Goal: Task Accomplishment & Management: Use online tool/utility

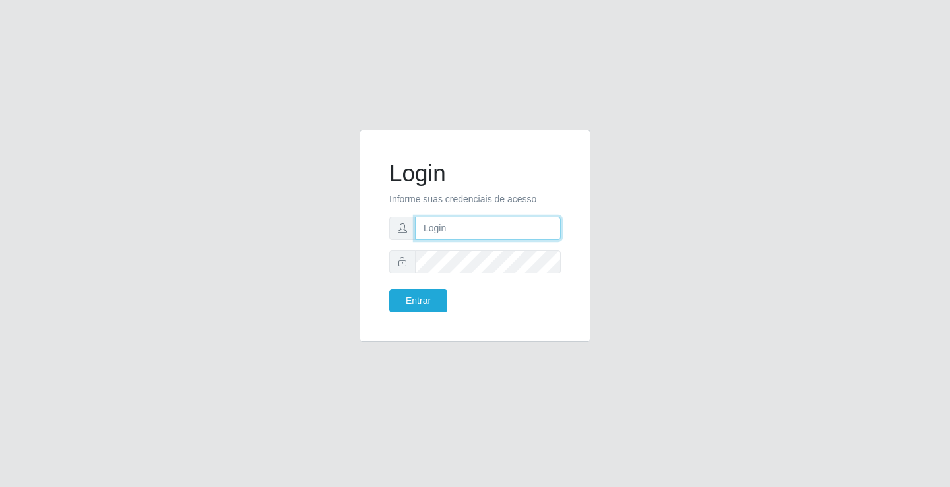
click at [439, 224] on input "text" at bounding box center [488, 228] width 146 height 23
type input "paulo@ideal"
click at [425, 306] on button "Entrar" at bounding box center [418, 301] width 58 height 23
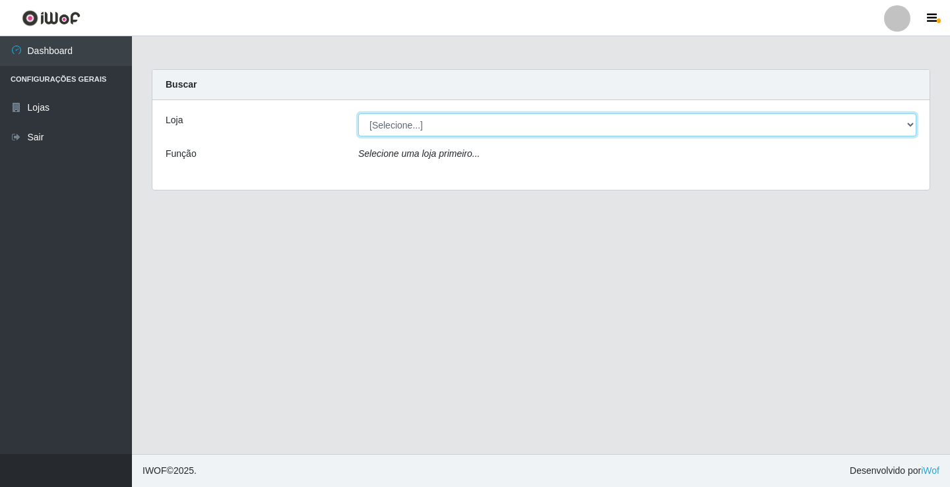
click at [460, 118] on select "[Selecione...] Ideal - Conceição" at bounding box center [637, 124] width 558 height 23
select select "231"
click at [358, 113] on select "[Selecione...] Ideal - Conceição" at bounding box center [637, 124] width 558 height 23
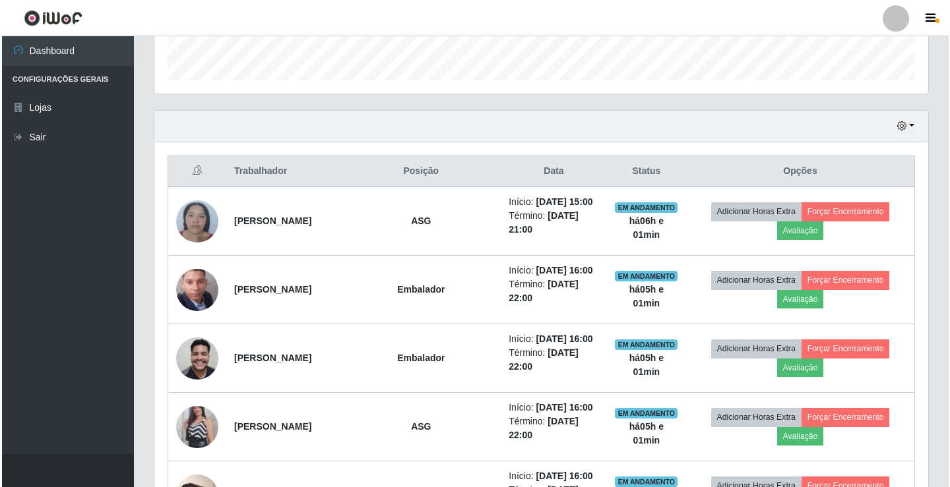
scroll to position [396, 0]
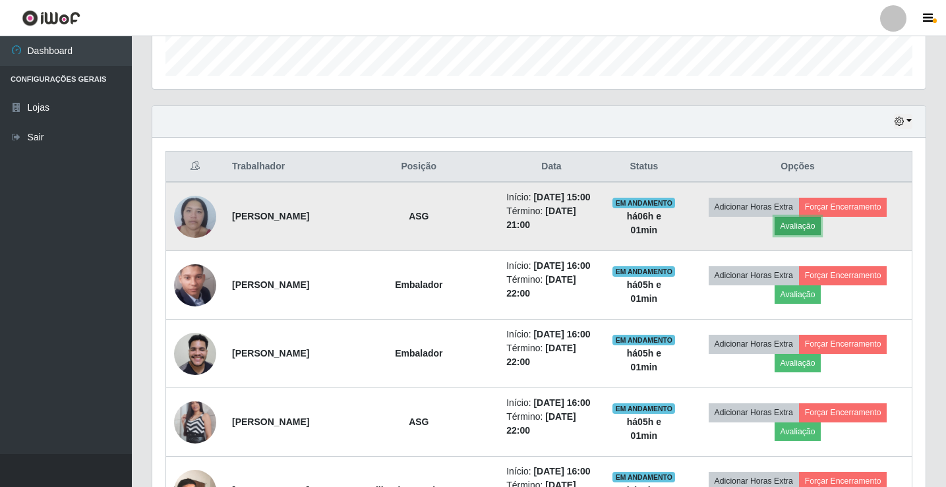
click at [818, 224] on button "Avaliação" at bounding box center [798, 226] width 47 height 18
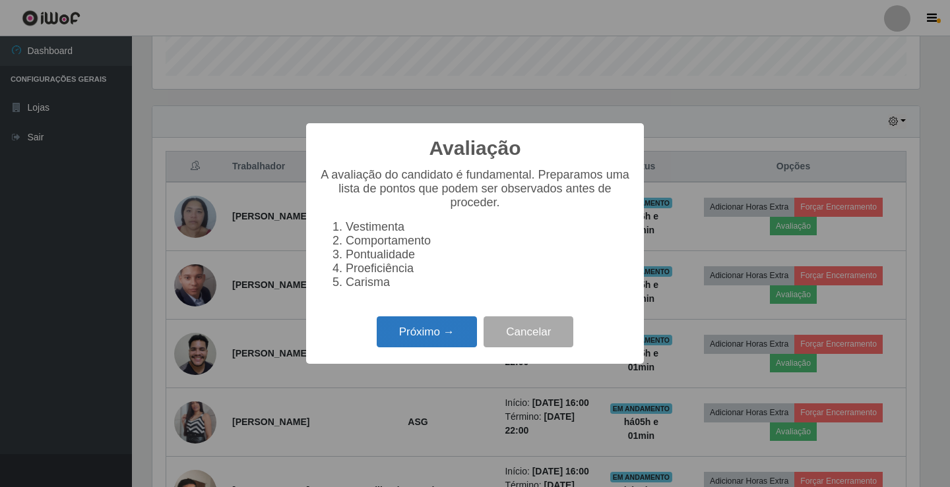
click at [433, 334] on button "Próximo →" at bounding box center [427, 332] width 100 height 31
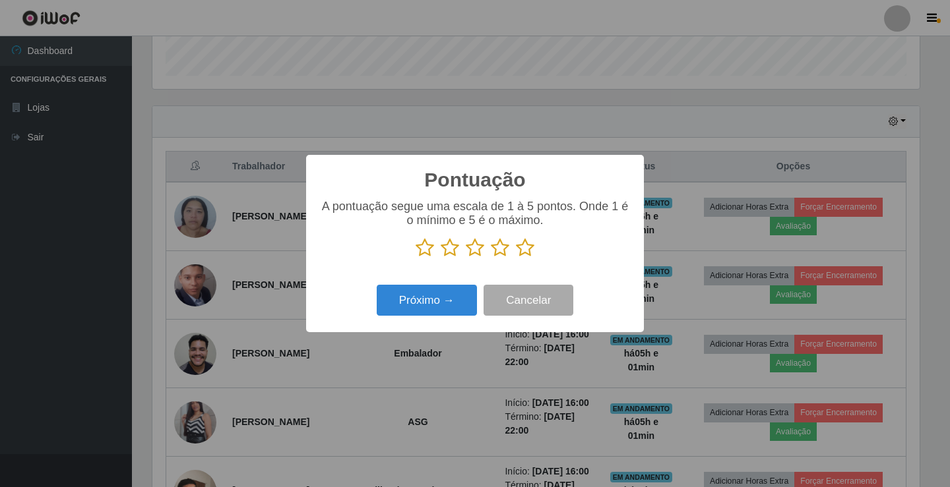
click at [476, 253] on icon at bounding box center [475, 248] width 18 height 20
click at [466, 258] on input "radio" at bounding box center [466, 258] width 0 height 0
click at [439, 299] on button "Próximo →" at bounding box center [427, 300] width 100 height 31
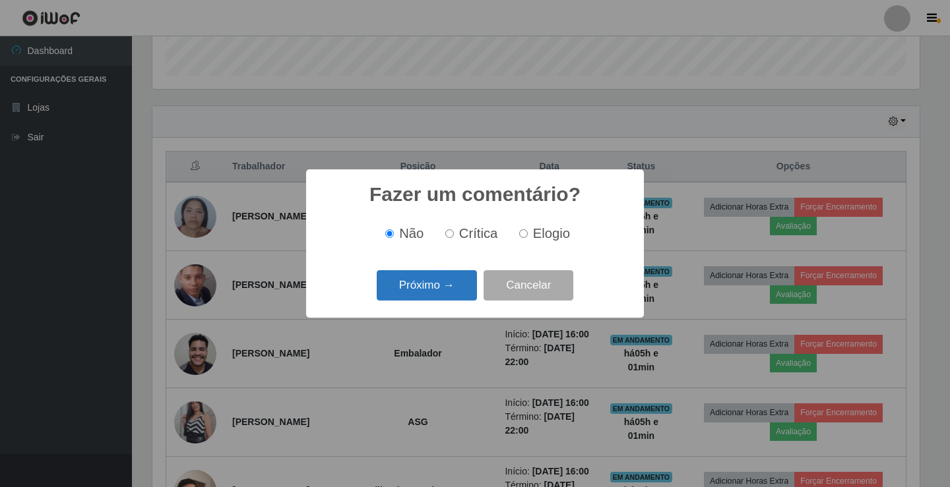
click at [448, 284] on button "Próximo →" at bounding box center [427, 285] width 100 height 31
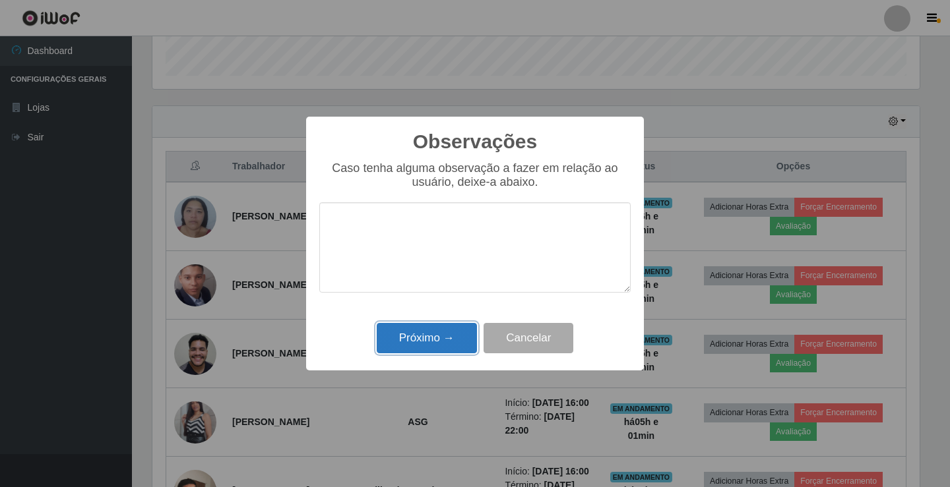
click at [441, 334] on button "Próximo →" at bounding box center [427, 338] width 100 height 31
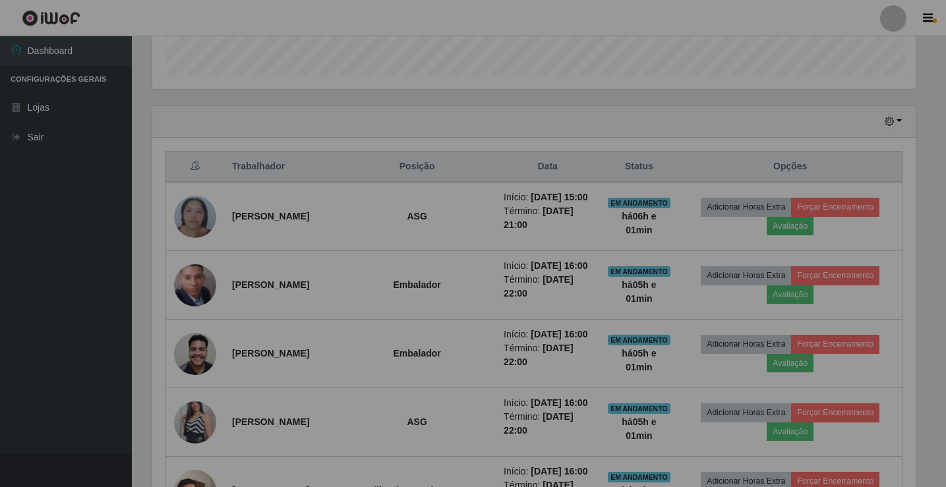
scroll to position [274, 774]
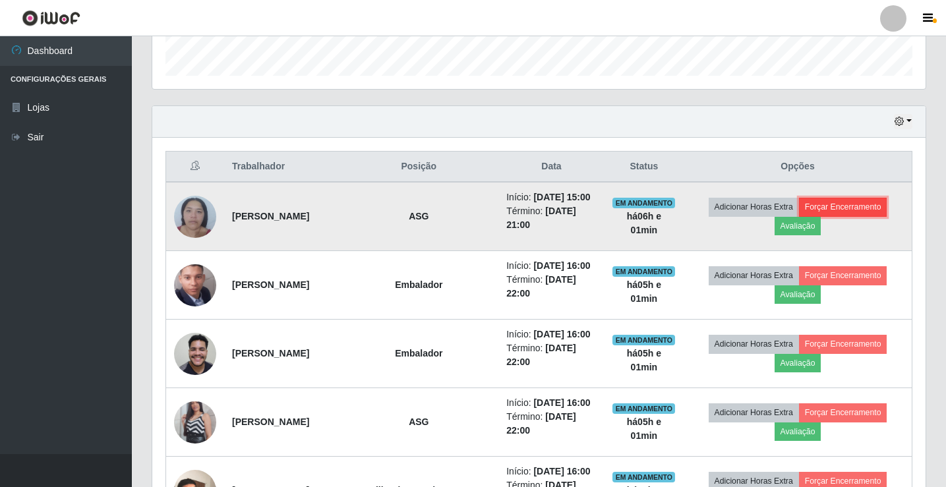
click at [848, 204] on button "Forçar Encerramento" at bounding box center [843, 207] width 88 height 18
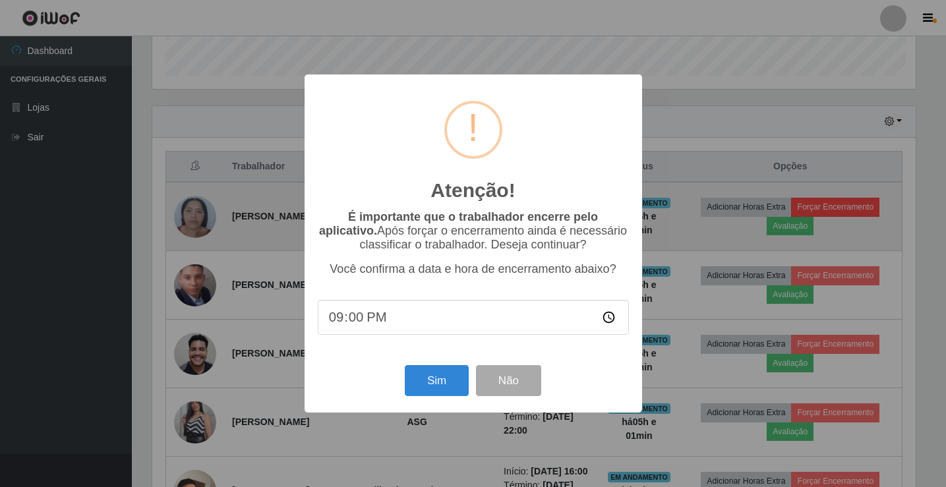
scroll to position [274, 767]
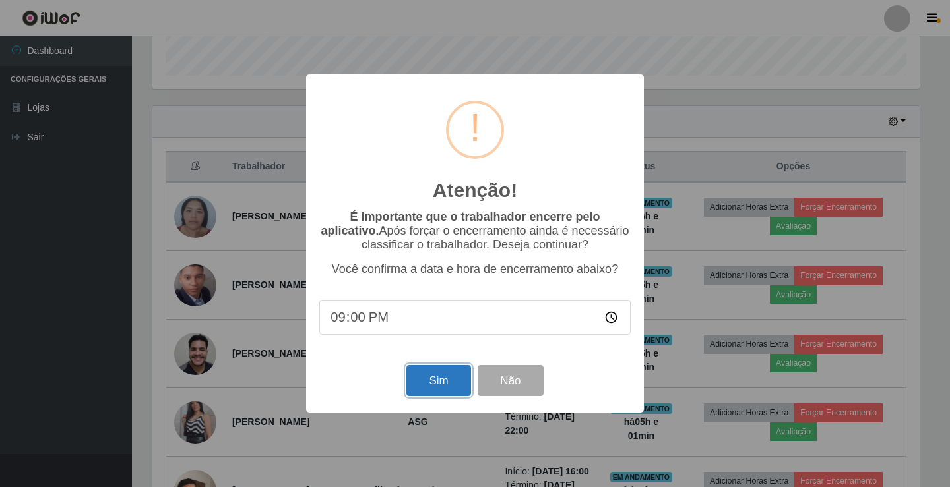
click at [445, 376] on button "Sim" at bounding box center [438, 380] width 64 height 31
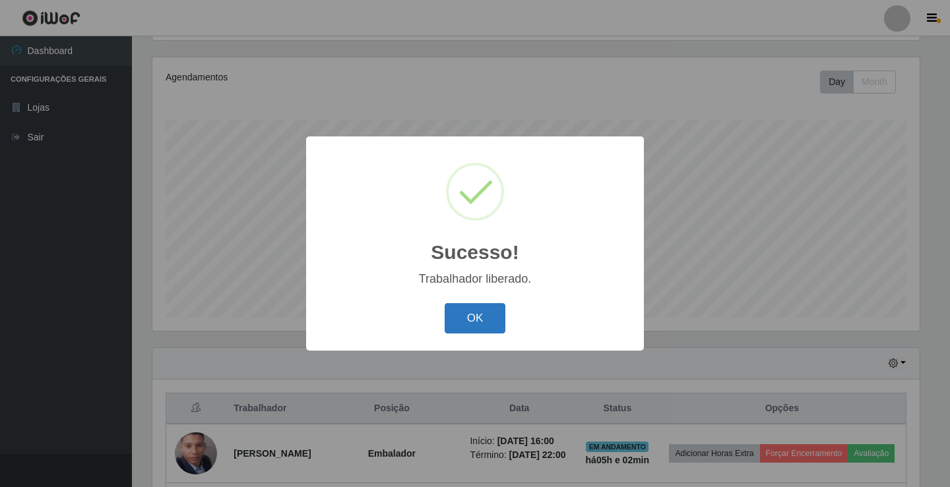
click at [483, 319] on button "OK" at bounding box center [475, 318] width 61 height 31
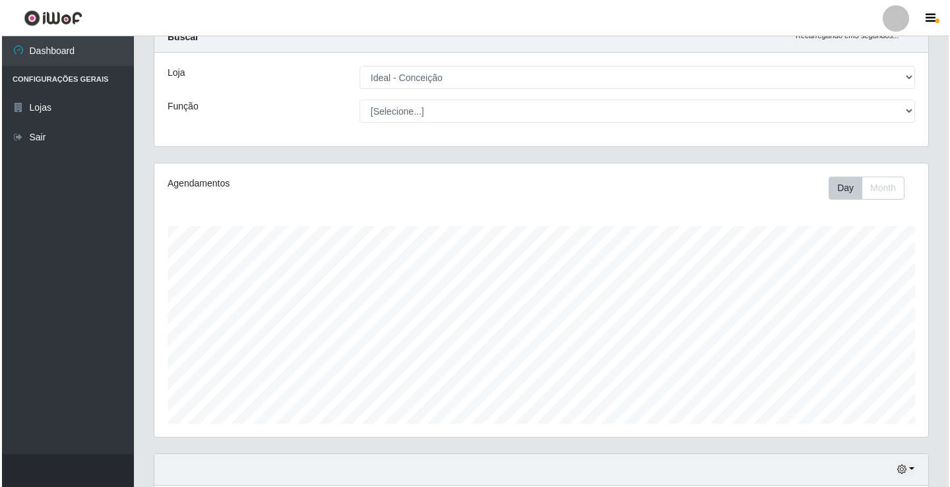
scroll to position [0, 0]
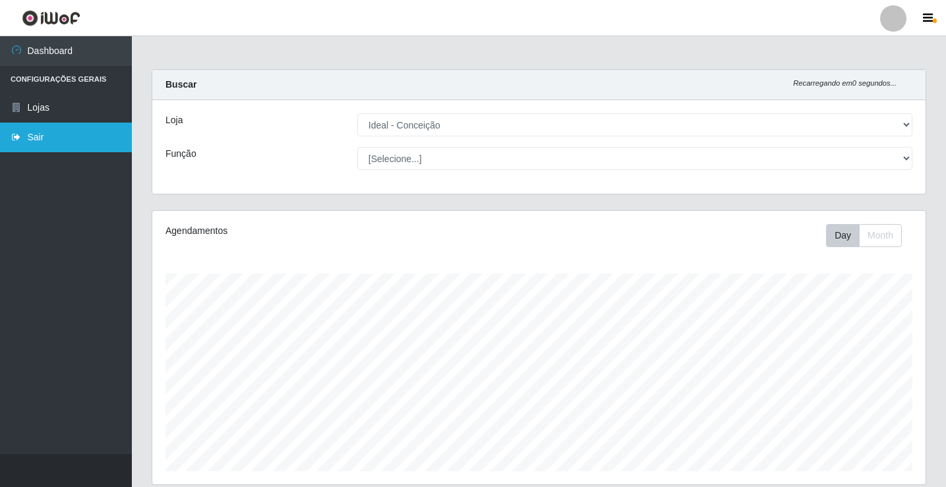
click at [36, 137] on link "Sair" at bounding box center [66, 138] width 132 height 30
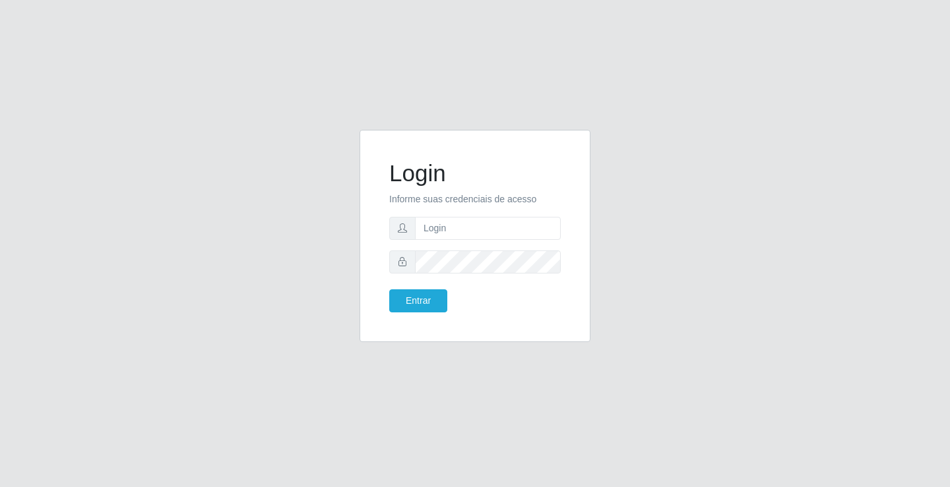
click at [179, 197] on div "Login Informe suas credenciais de acesso Entrar" at bounding box center [475, 244] width 752 height 228
